Goal: Information Seeking & Learning: Understand process/instructions

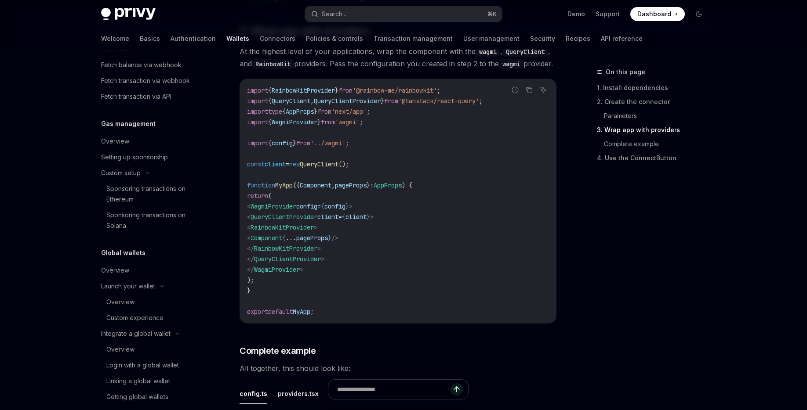
scroll to position [540, 0]
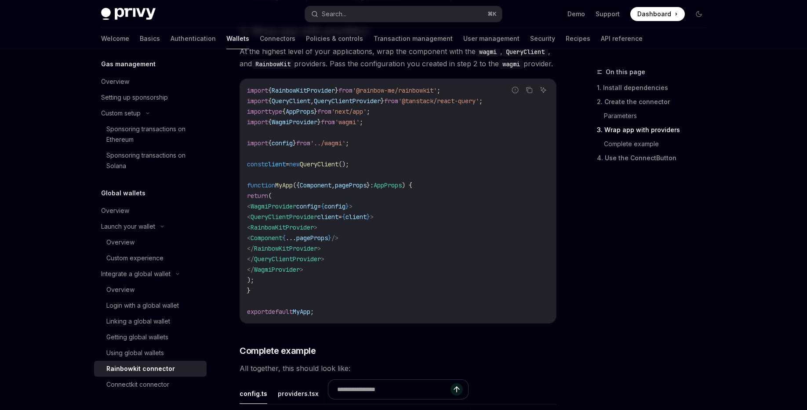
click at [481, 204] on code "import { RainbowKitProvider } from '@rainbow-me/rainbowkit' ; import { QueryCli…" at bounding box center [398, 201] width 302 height 232
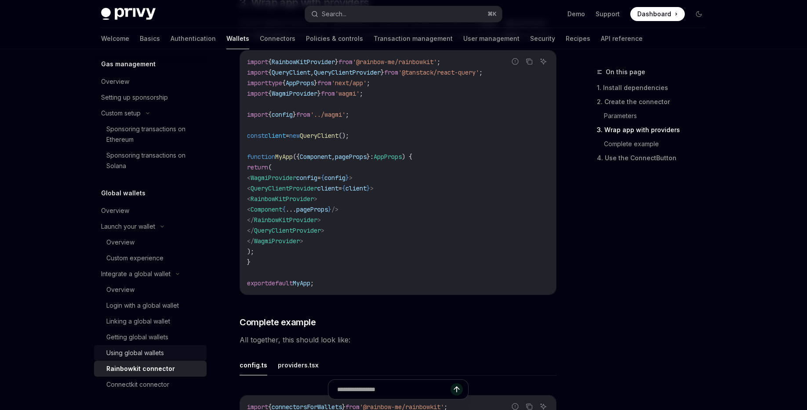
scroll to position [1463, 0]
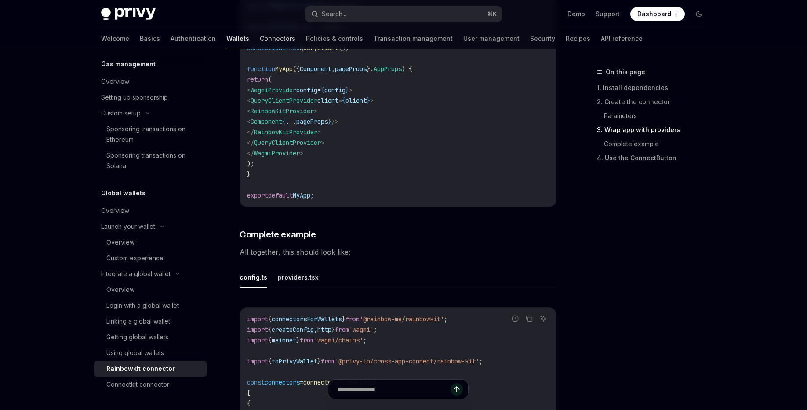
click at [260, 37] on link "Connectors" at bounding box center [278, 38] width 36 height 21
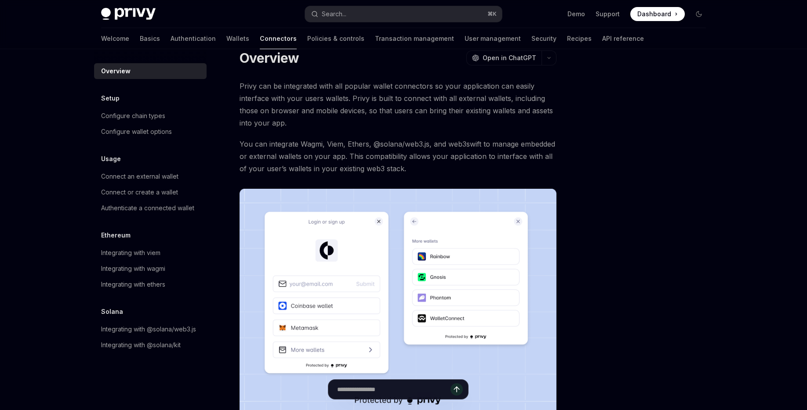
scroll to position [18, 0]
click at [135, 272] on div "Integrating with wagmi" at bounding box center [133, 269] width 64 height 11
type textarea "*"
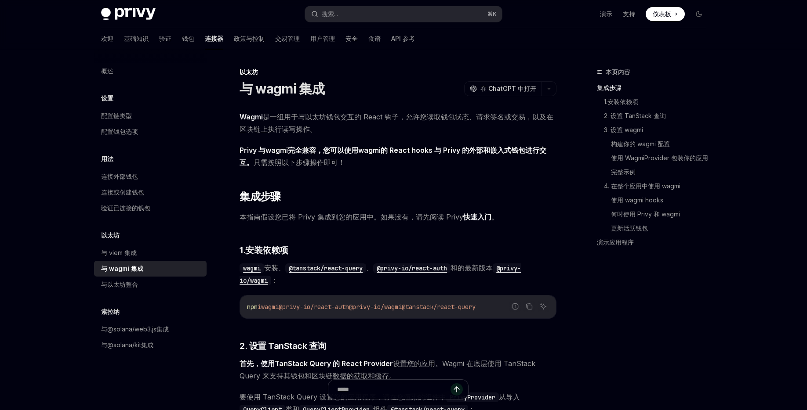
drag, startPoint x: 250, startPoint y: 206, endPoint x: 369, endPoint y: 212, distance: 118.8
drag, startPoint x: 437, startPoint y: 216, endPoint x: 276, endPoint y: 217, distance: 160.9
click at [276, 217] on font "本指南假设您已将 Privy 集成到您的应用中。如果没有，请先阅读 Privy" at bounding box center [352, 217] width 224 height 9
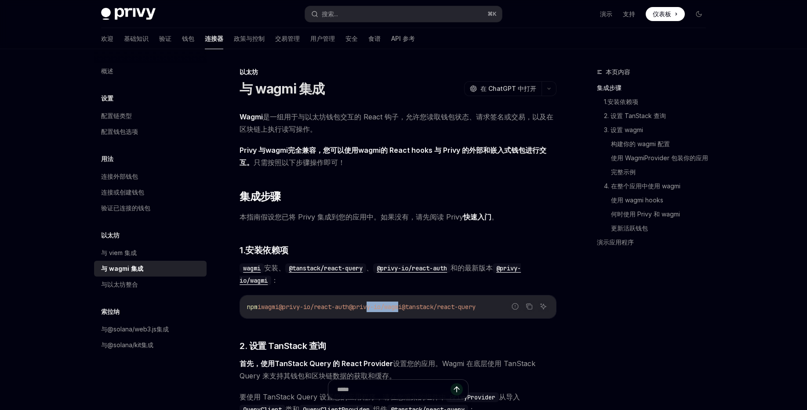
drag, startPoint x: 416, startPoint y: 310, endPoint x: 383, endPoint y: 308, distance: 33.0
click at [383, 308] on span "@privy-io/wagmi" at bounding box center [375, 307] width 53 height 8
drag, startPoint x: 489, startPoint y: 304, endPoint x: 368, endPoint y: 307, distance: 120.9
click at [368, 308] on span "npm i wagmi @privy-io/react-auth @privy-io/wagmi @tanstack/react-query" at bounding box center [361, 307] width 229 height 8
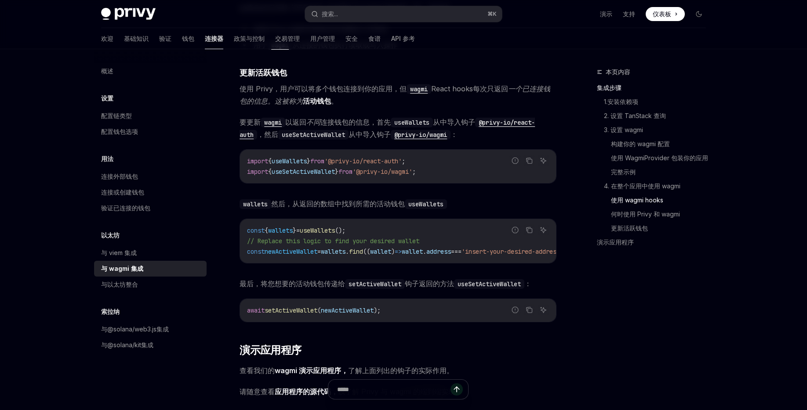
scroll to position [2332, 0]
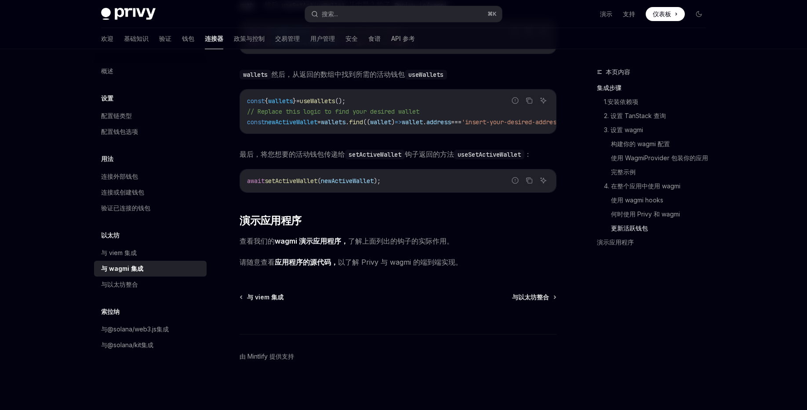
click at [315, 261] on font "应用程序的源代码，" at bounding box center [306, 262] width 63 height 9
